Goal: Complete application form

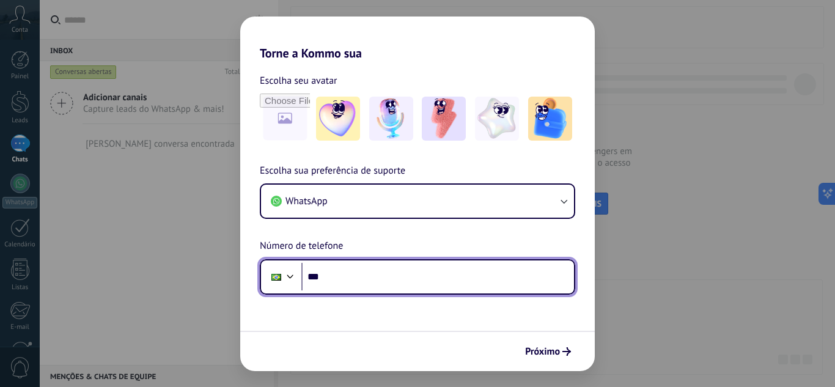
click at [345, 276] on input "***" at bounding box center [437, 277] width 272 height 28
type input "**********"
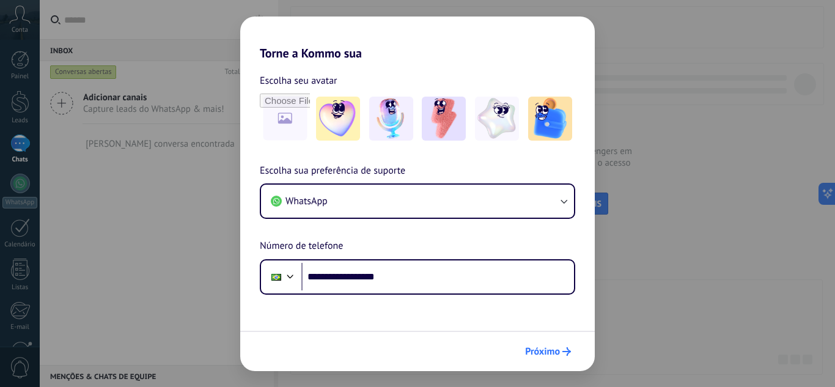
click at [557, 347] on span "Próximo" at bounding box center [542, 351] width 35 height 9
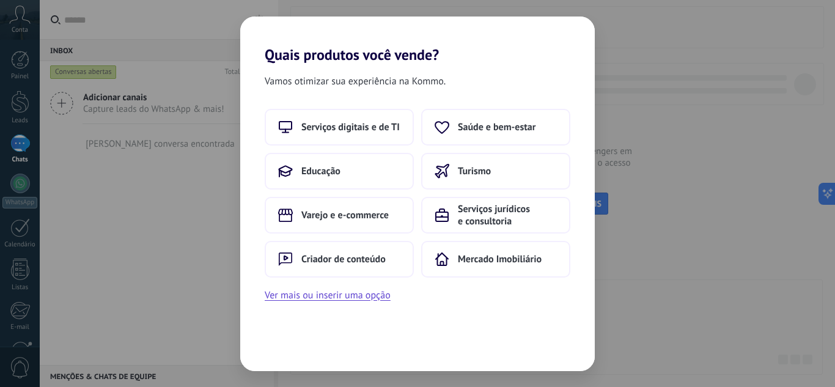
click at [764, 279] on div "Quais produtos você vende? Vamos otimizar sua experiência na Kommo. Serviços di…" at bounding box center [417, 193] width 835 height 387
click at [691, 276] on div "Quais produtos você vende? Vamos otimizar sua experiência na Kommo. Serviços di…" at bounding box center [417, 193] width 835 height 387
click at [379, 301] on button "Ver mais ou inserir uma opção" at bounding box center [328, 295] width 126 height 16
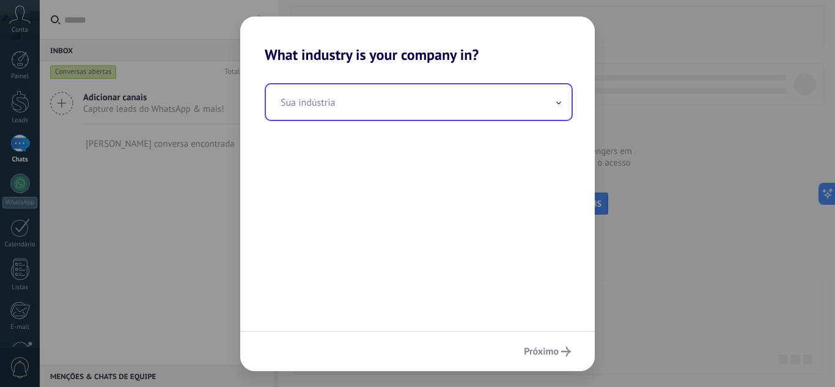
click at [546, 103] on input "text" at bounding box center [418, 101] width 305 height 35
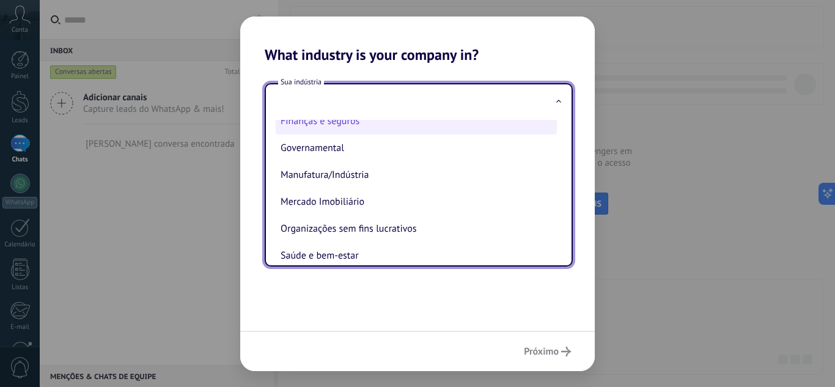
scroll to position [122, 0]
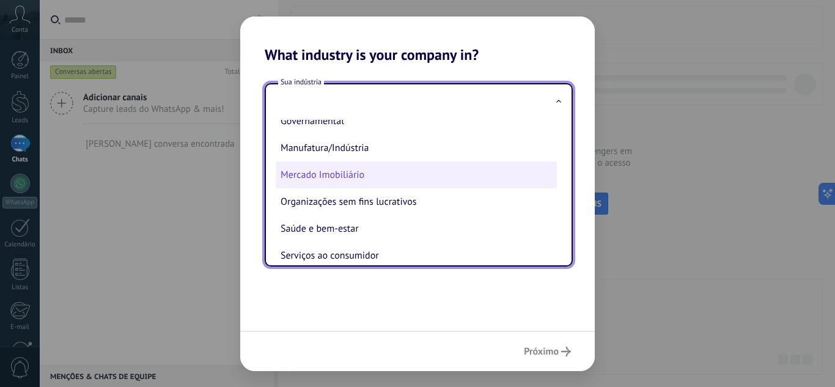
click at [346, 178] on li "Mercado Imobiliário" at bounding box center [416, 174] width 281 height 27
type input "**********"
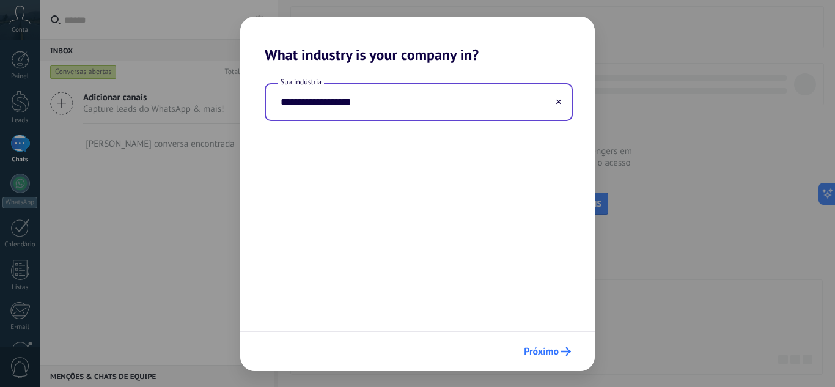
click at [543, 348] on span "Próximo" at bounding box center [541, 351] width 35 height 9
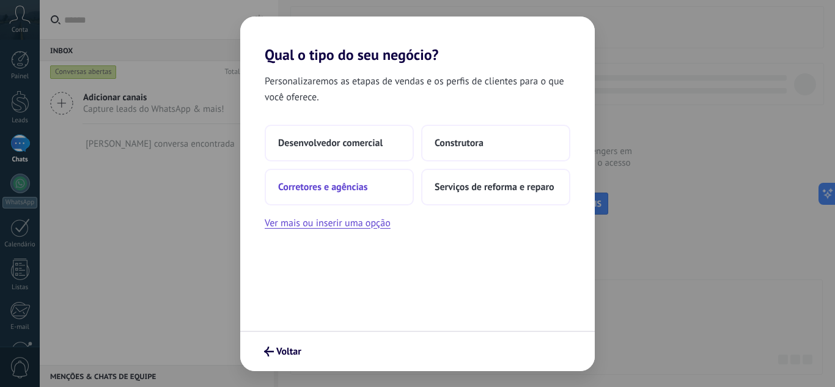
click at [348, 186] on span "Corretores e agências" at bounding box center [322, 187] width 89 height 12
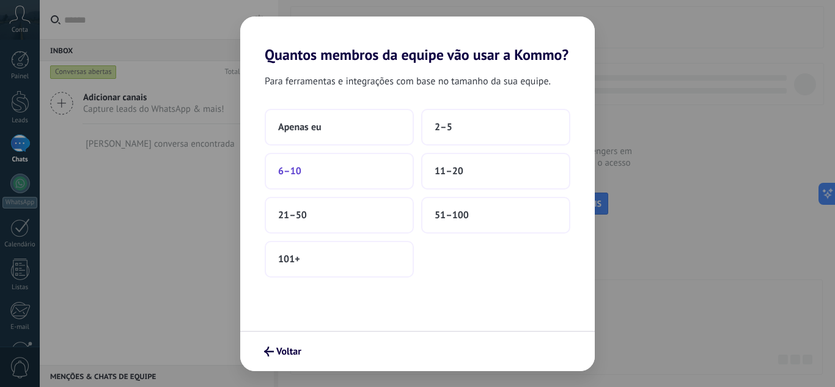
click at [336, 169] on button "6–10" at bounding box center [339, 171] width 149 height 37
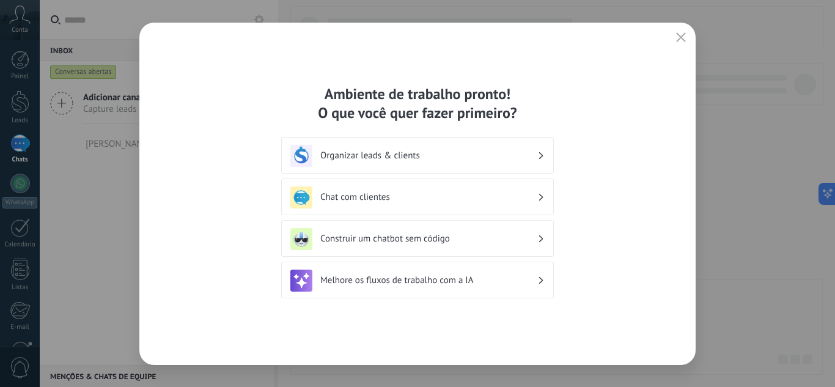
click at [675, 37] on button "button" at bounding box center [681, 37] width 16 height 17
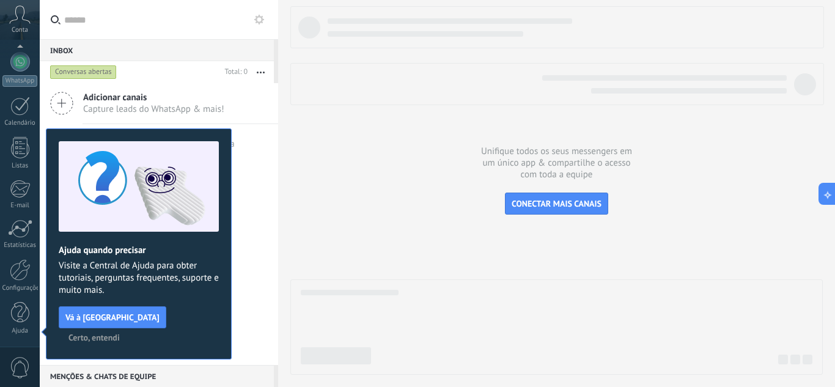
scroll to position [0, 0]
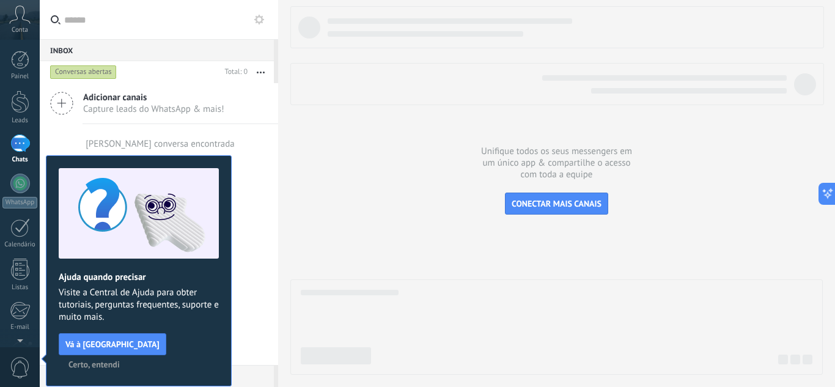
click at [120, 360] on span "Certo, entendi" at bounding box center [93, 364] width 51 height 9
